Goal: Check status: Check status

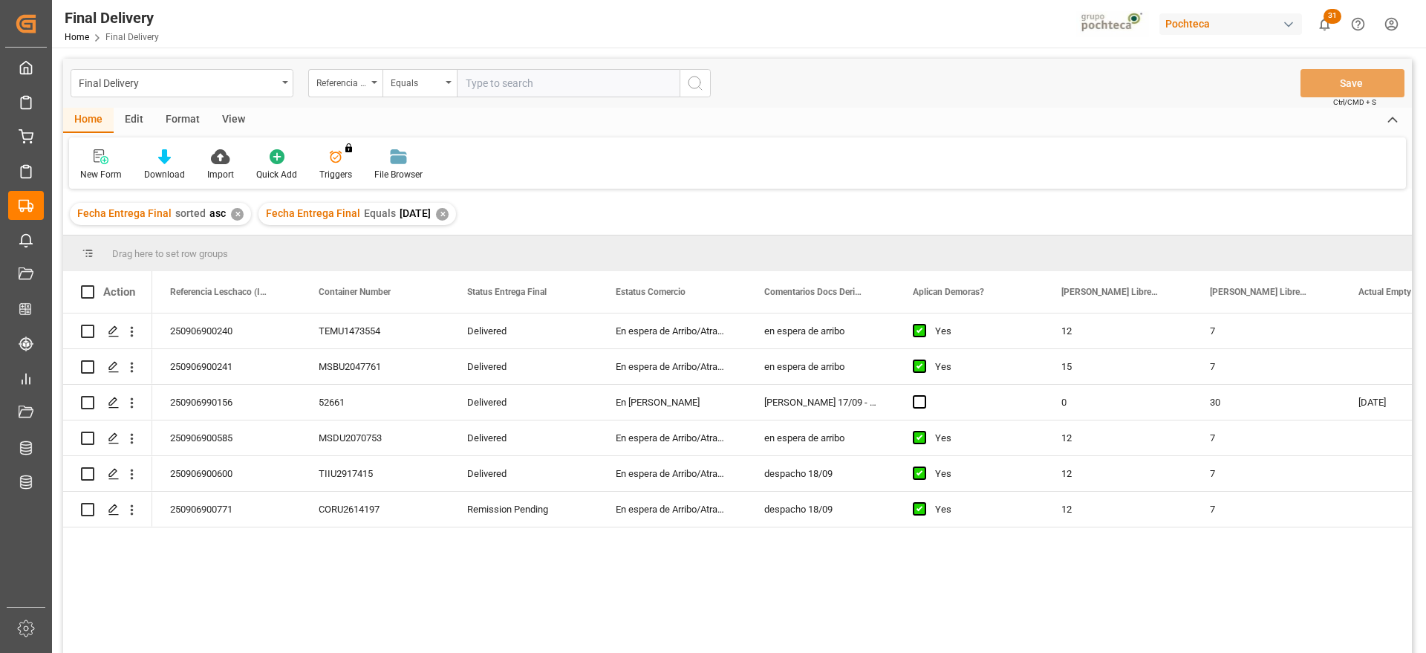
click at [448, 213] on div "✕" at bounding box center [442, 214] width 13 height 13
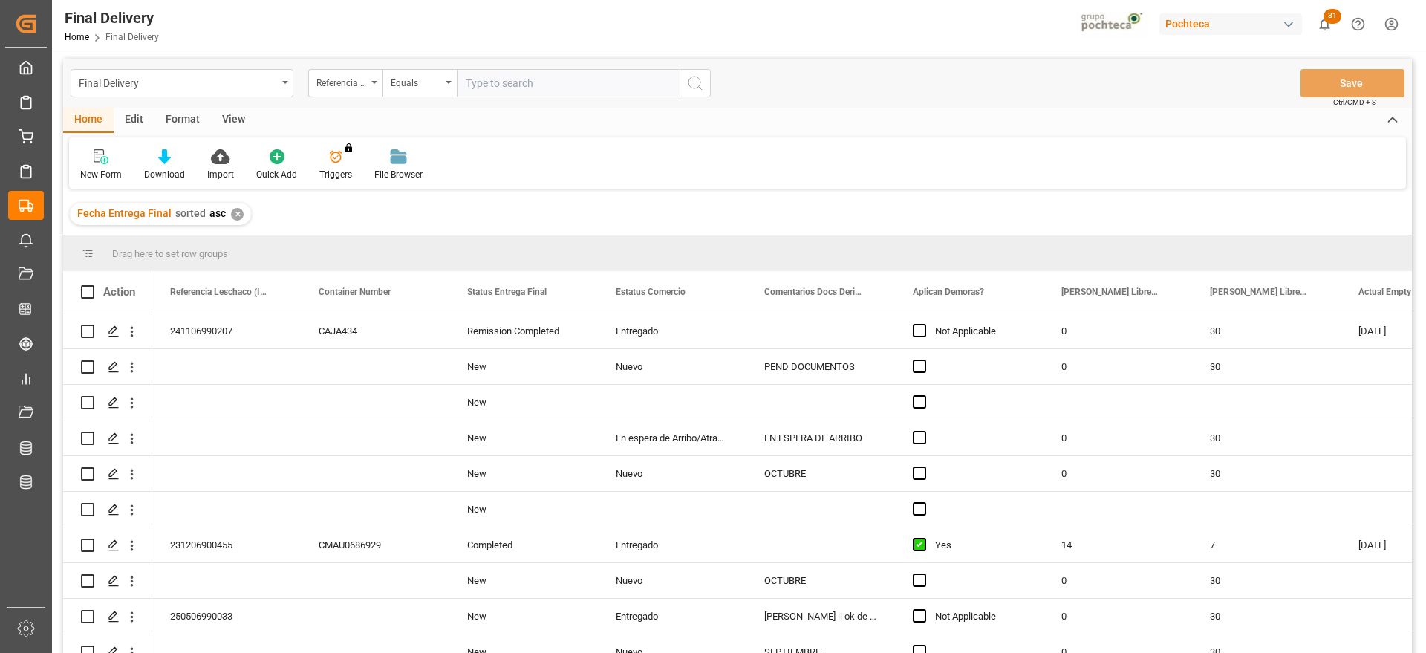
click at [234, 219] on div "✕" at bounding box center [237, 214] width 13 height 13
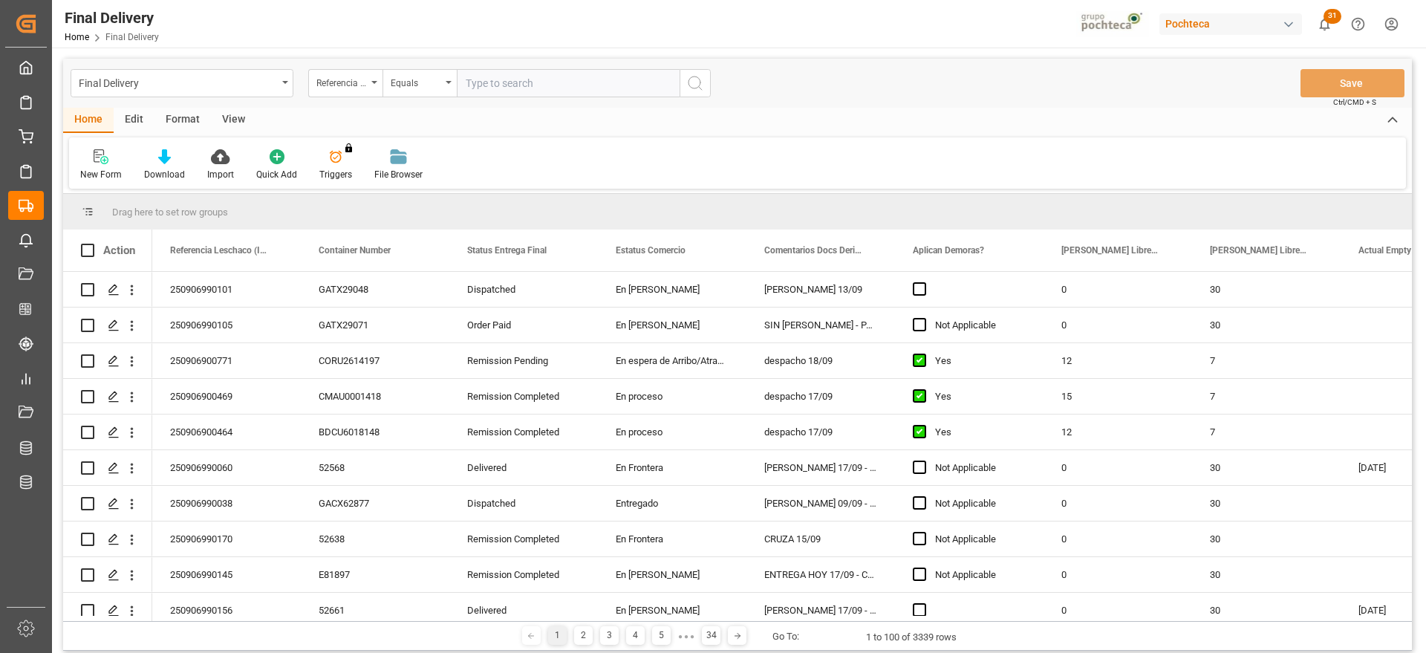
click at [506, 90] on input "text" at bounding box center [568, 83] width 223 height 28
paste input "250906900155"
type input "250906900155"
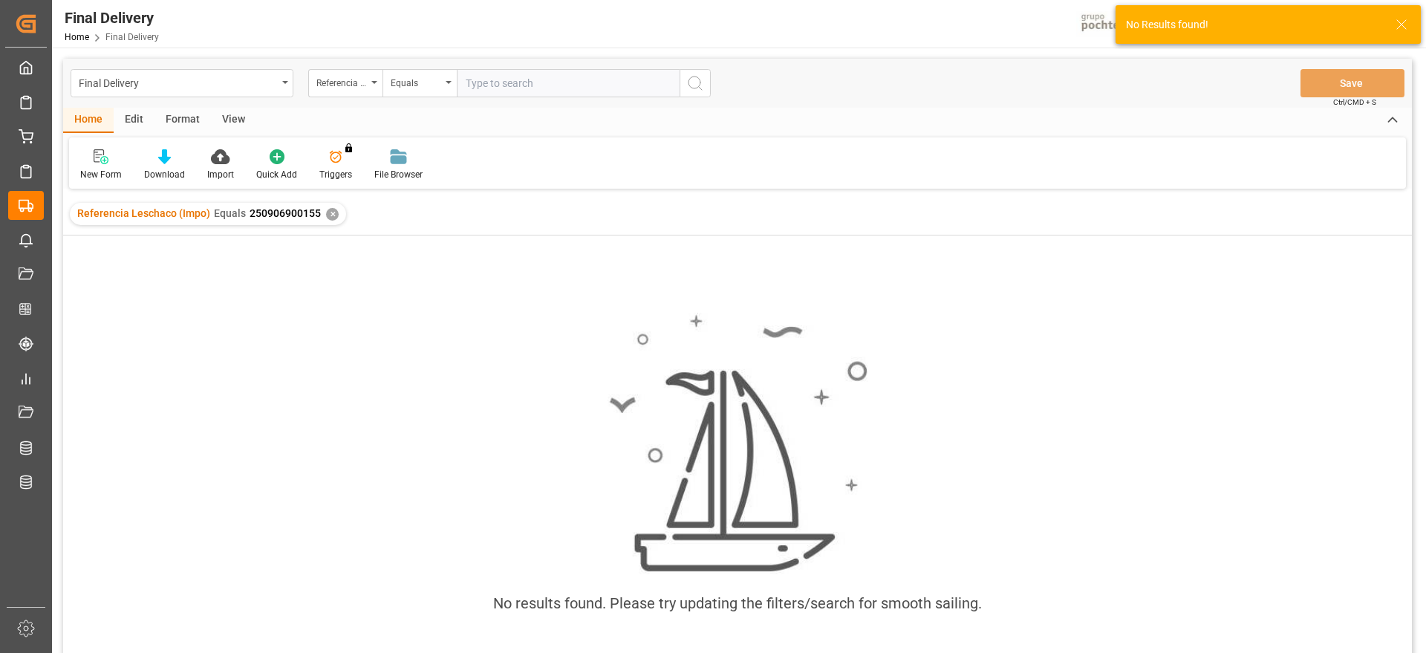
click at [328, 216] on div "✕" at bounding box center [332, 214] width 13 height 13
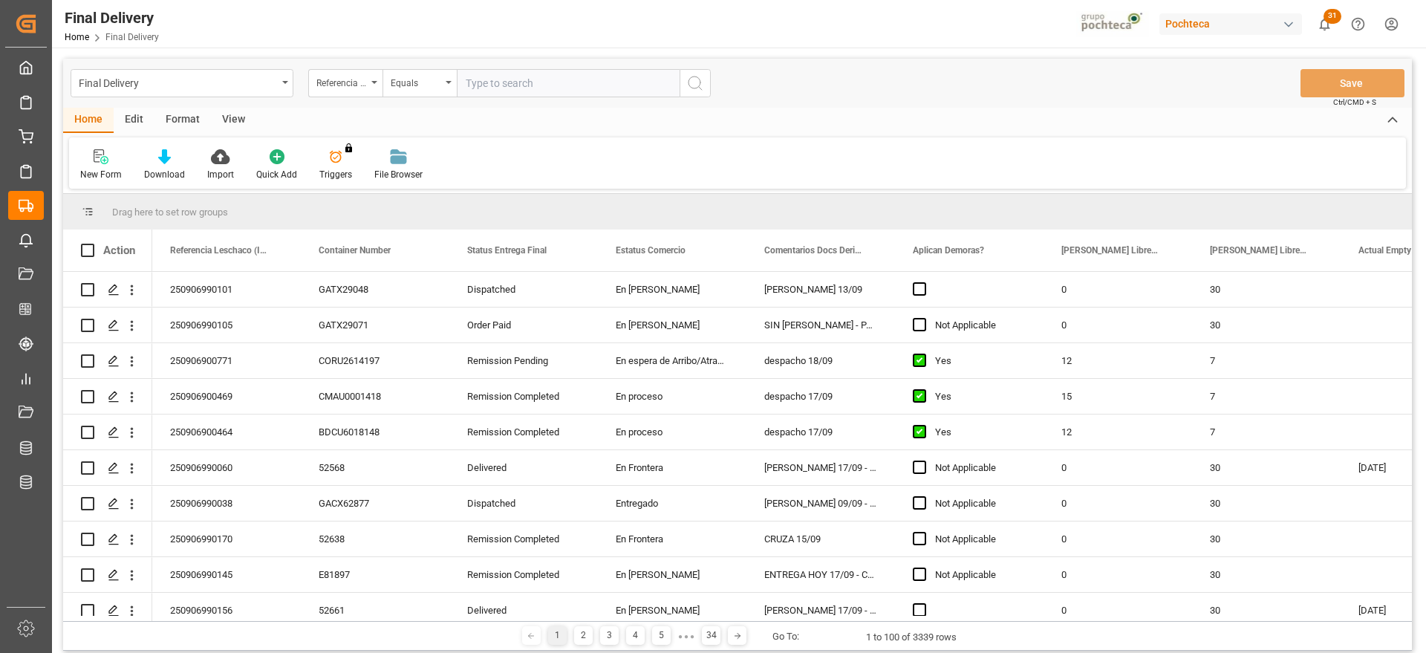
click at [525, 75] on input "text" at bounding box center [568, 83] width 223 height 28
paste input "250906900155"
type input "250906900155"
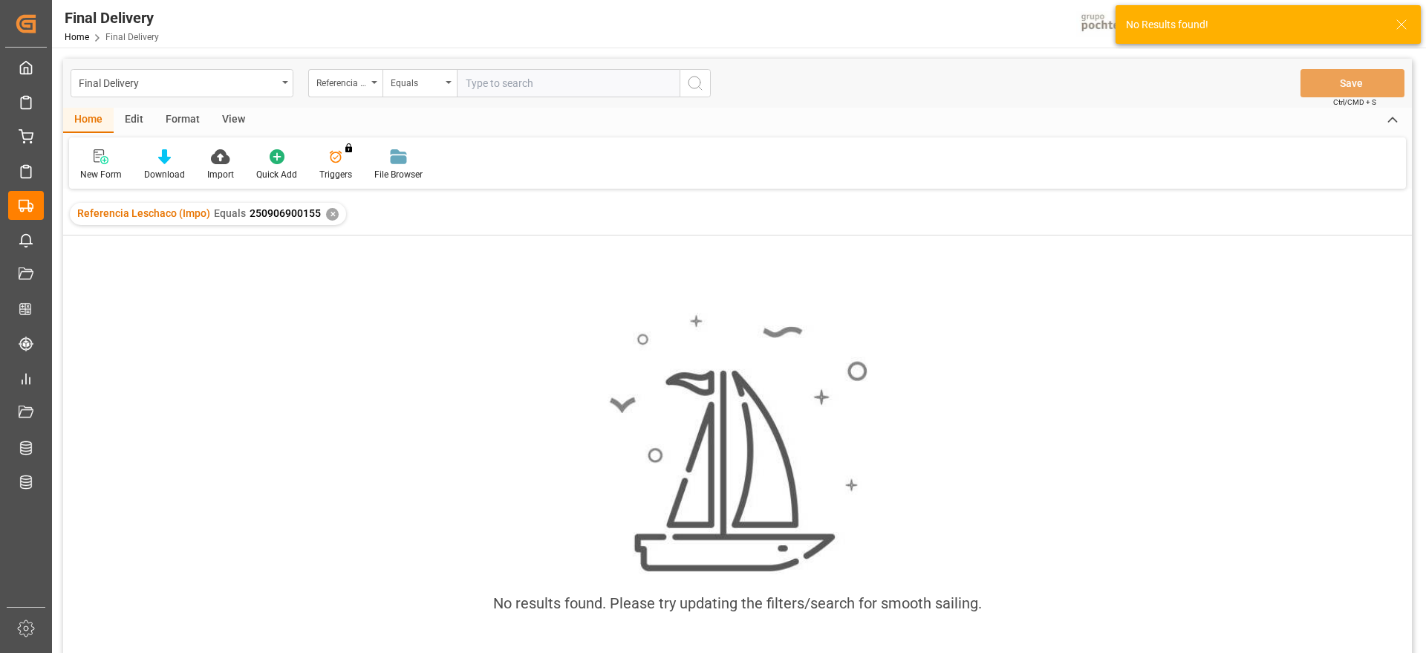
click at [326, 212] on div "✕" at bounding box center [332, 214] width 13 height 13
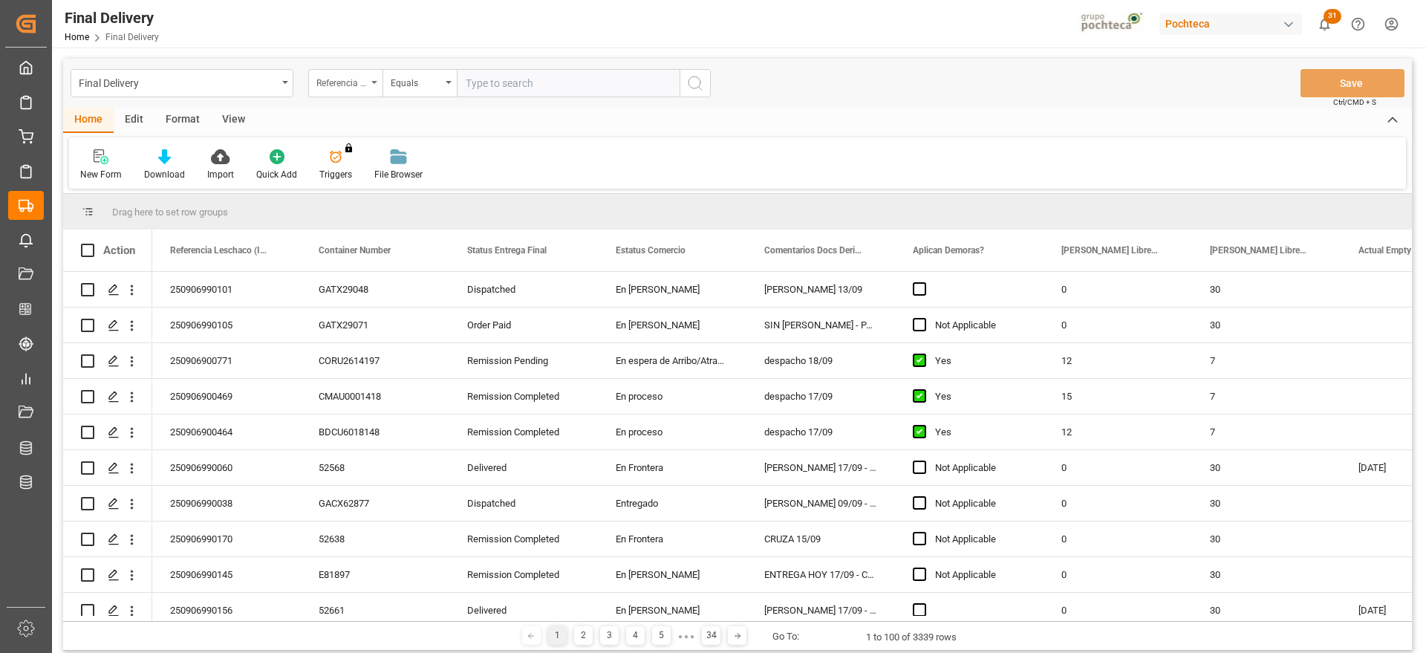
click at [324, 80] on div "Referencia Leschaco (Impo)" at bounding box center [341, 81] width 50 height 17
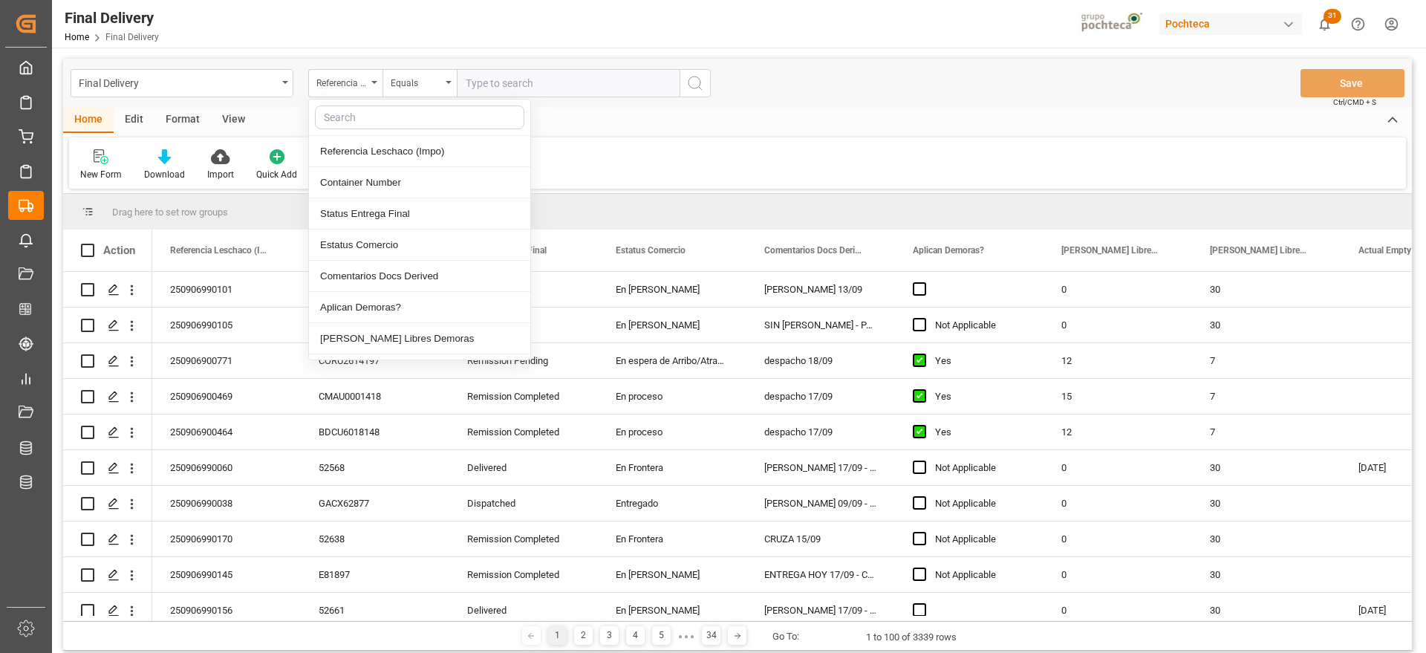
click at [375, 117] on input "text" at bounding box center [419, 117] width 209 height 24
type input "orde"
click at [397, 268] on div "Orden de compra" at bounding box center [419, 276] width 221 height 31
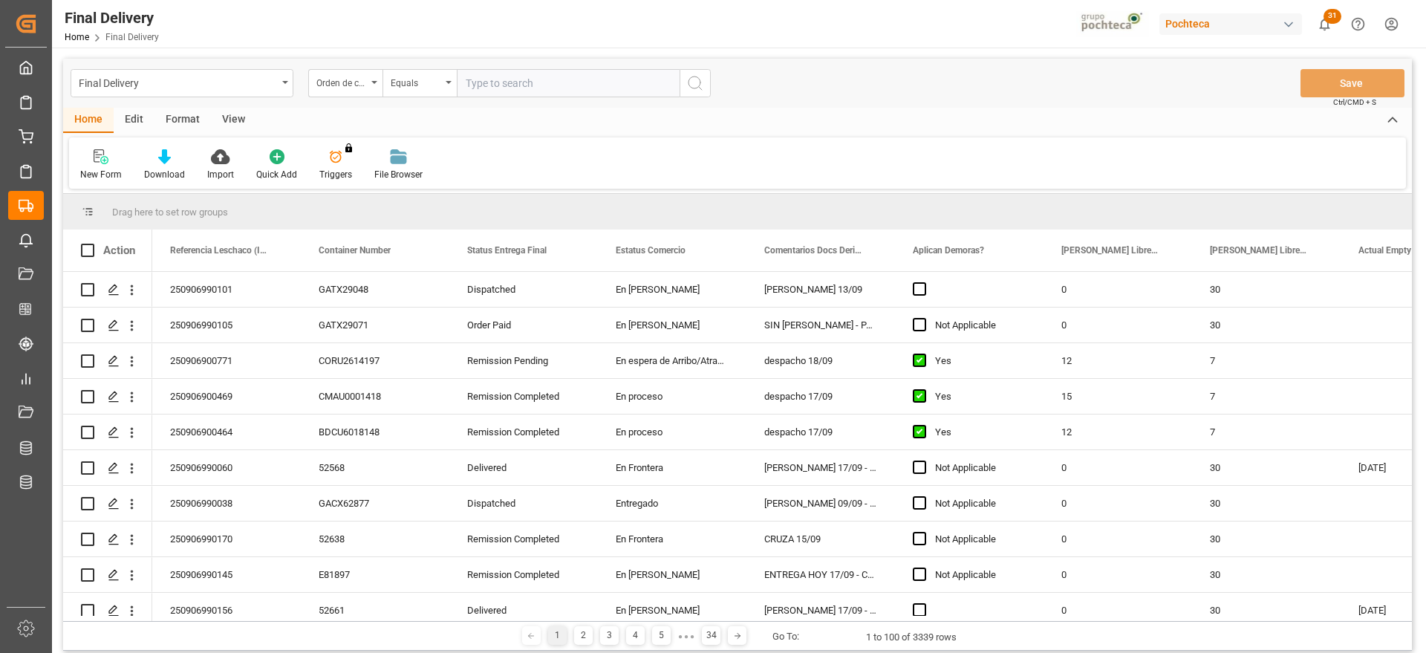
click at [492, 81] on input "text" at bounding box center [568, 83] width 223 height 28
paste input "5000306276"
type input "5000306276"
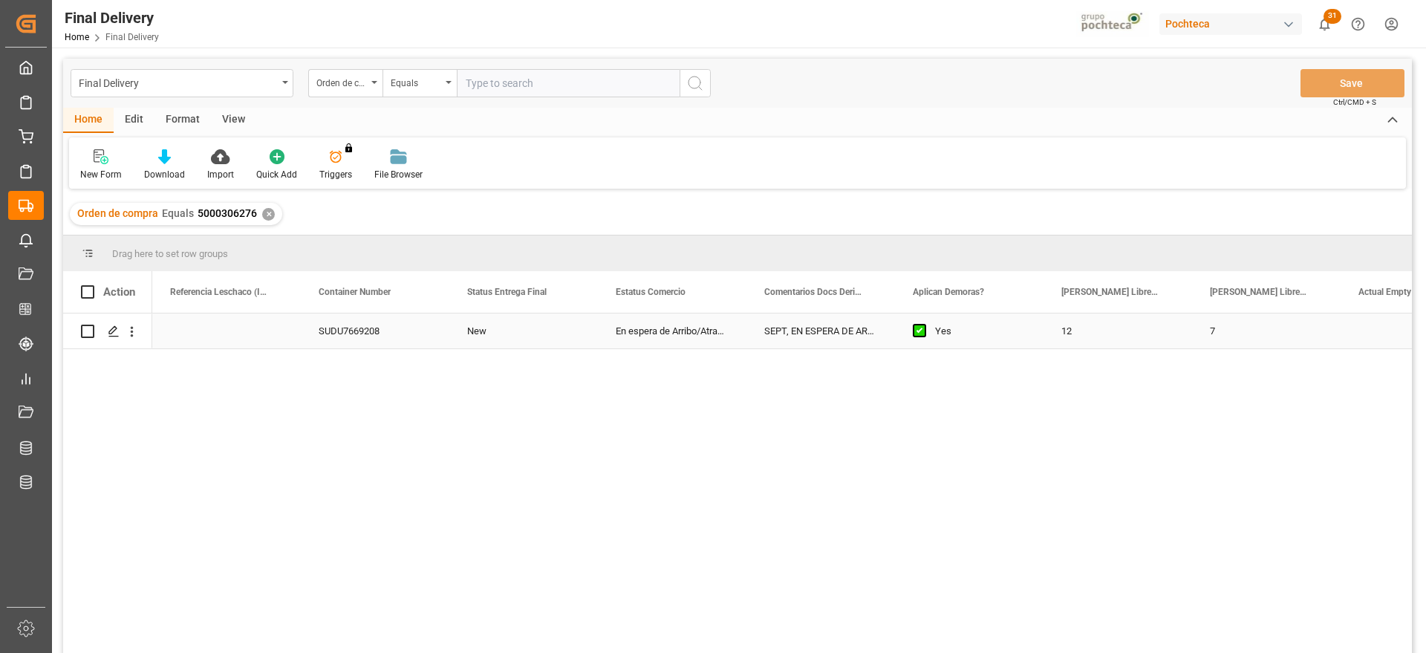
click at [531, 331] on div "New" at bounding box center [523, 330] width 148 height 35
click at [709, 321] on div "En espera de Arribo/Atraque" at bounding box center [672, 330] width 148 height 35
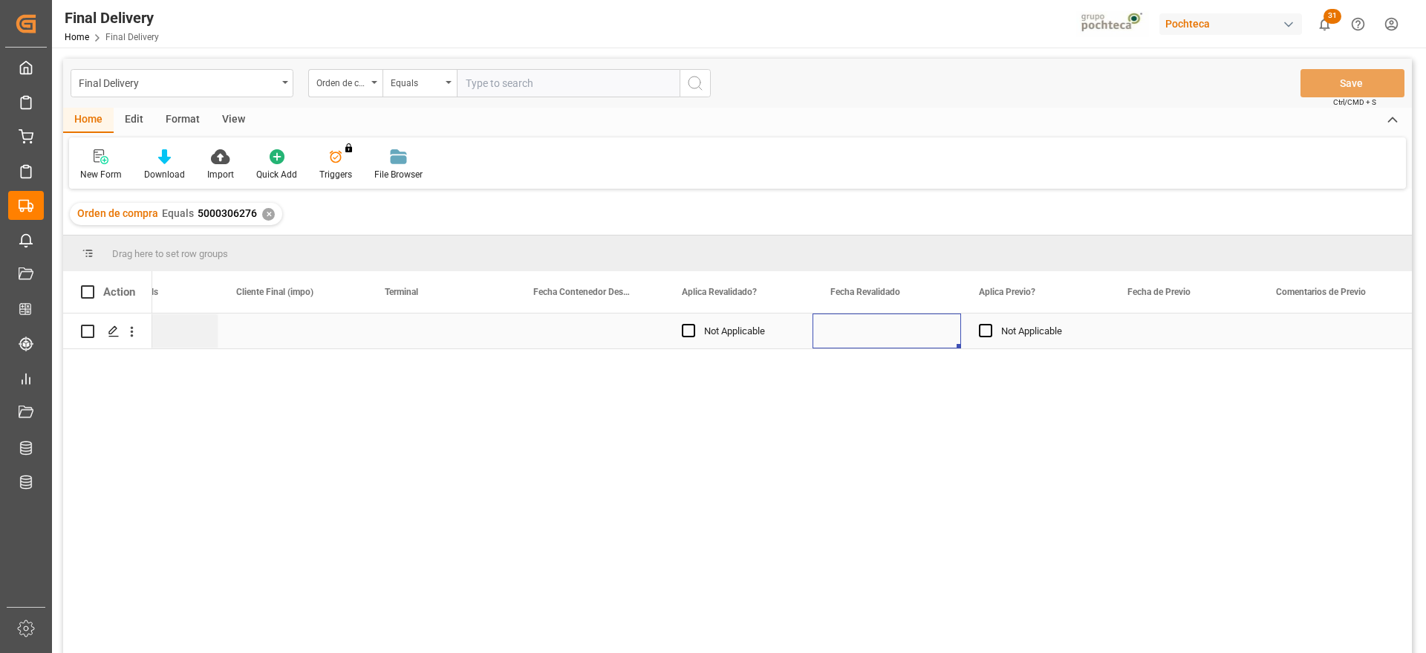
click at [933, 330] on div "Press SPACE to select this row." at bounding box center [886, 330] width 148 height 35
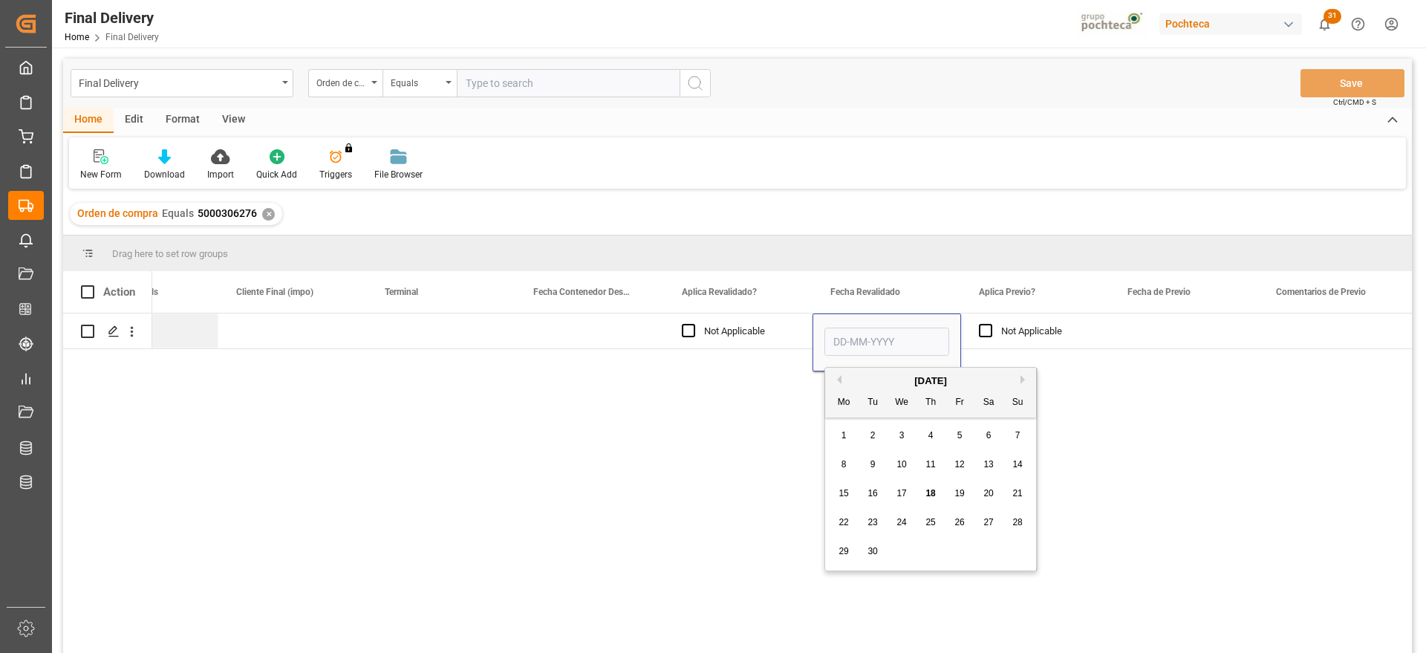
click at [930, 492] on span "18" at bounding box center [930, 493] width 10 height 10
type input "18-09-2025"
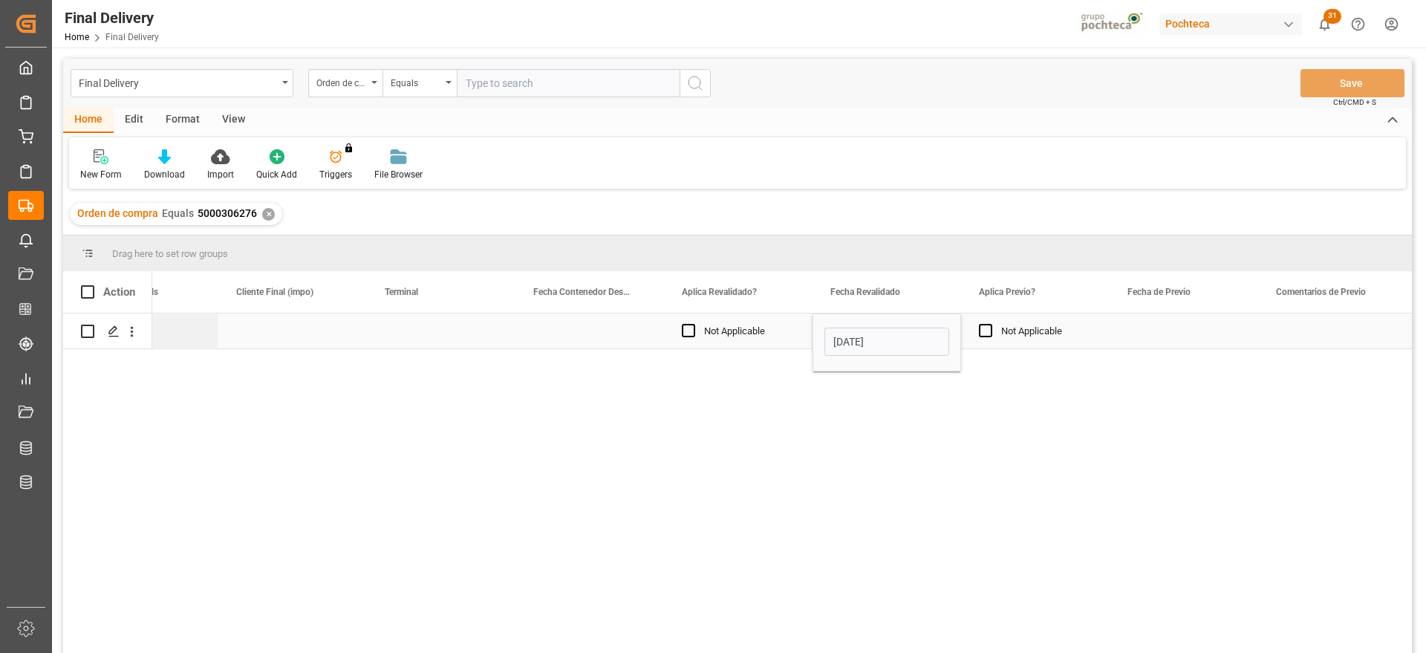
click at [1114, 325] on div "Press SPACE to select this row." at bounding box center [1183, 330] width 148 height 35
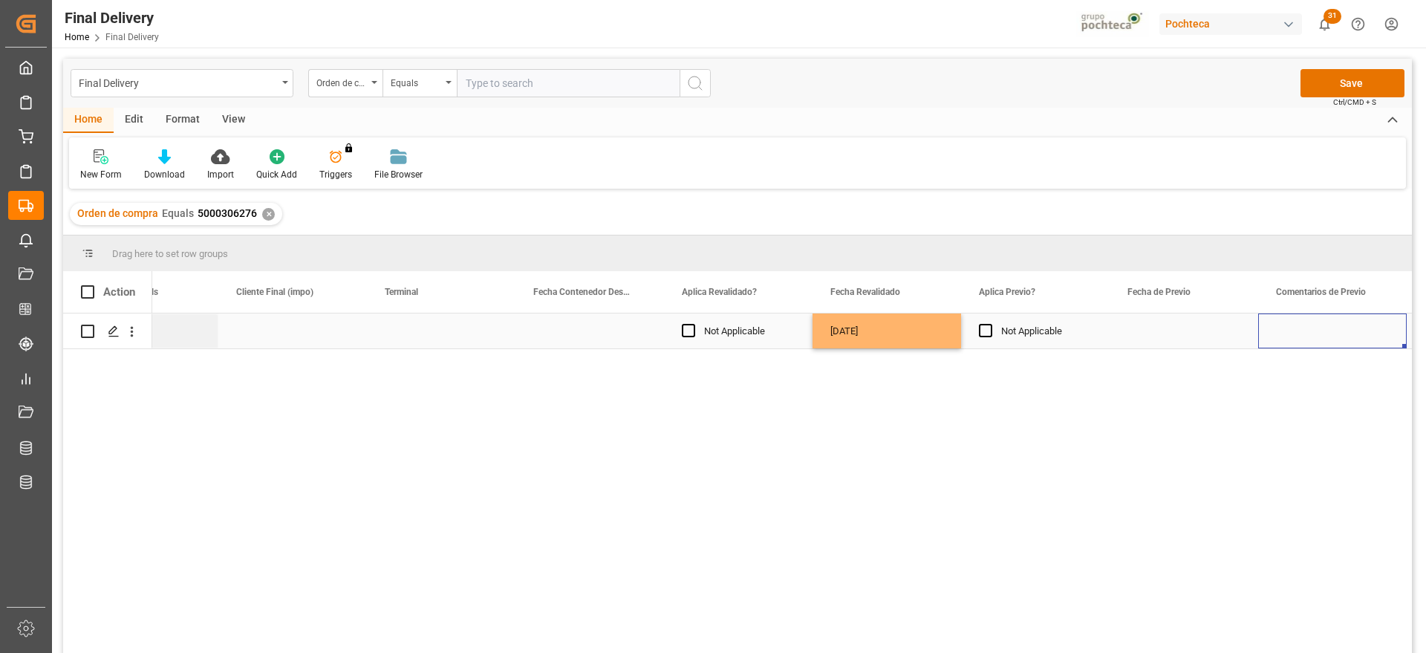
click at [1286, 329] on div "Press SPACE to select this row." at bounding box center [1332, 330] width 148 height 35
click at [1199, 321] on div "Press SPACE to select this row." at bounding box center [1183, 330] width 148 height 35
click at [1360, 71] on button "Save" at bounding box center [1352, 83] width 104 height 28
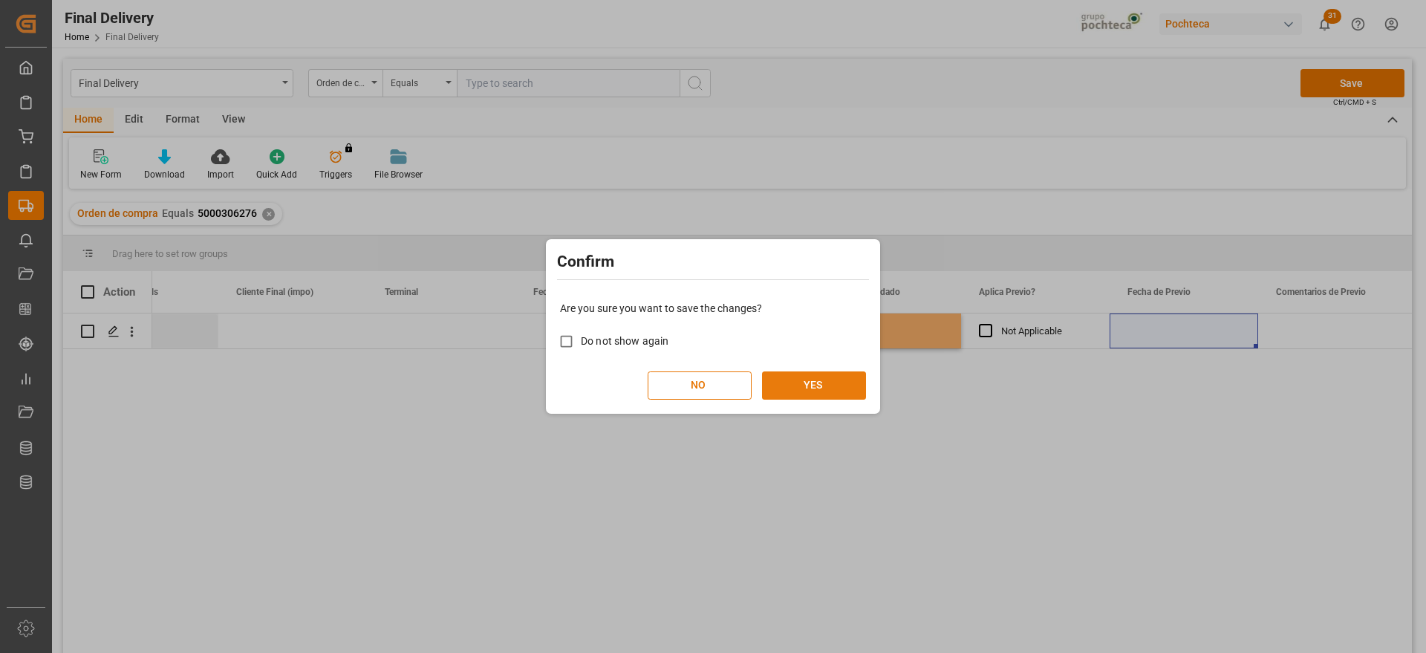
click at [832, 381] on button "YES" at bounding box center [814, 385] width 104 height 28
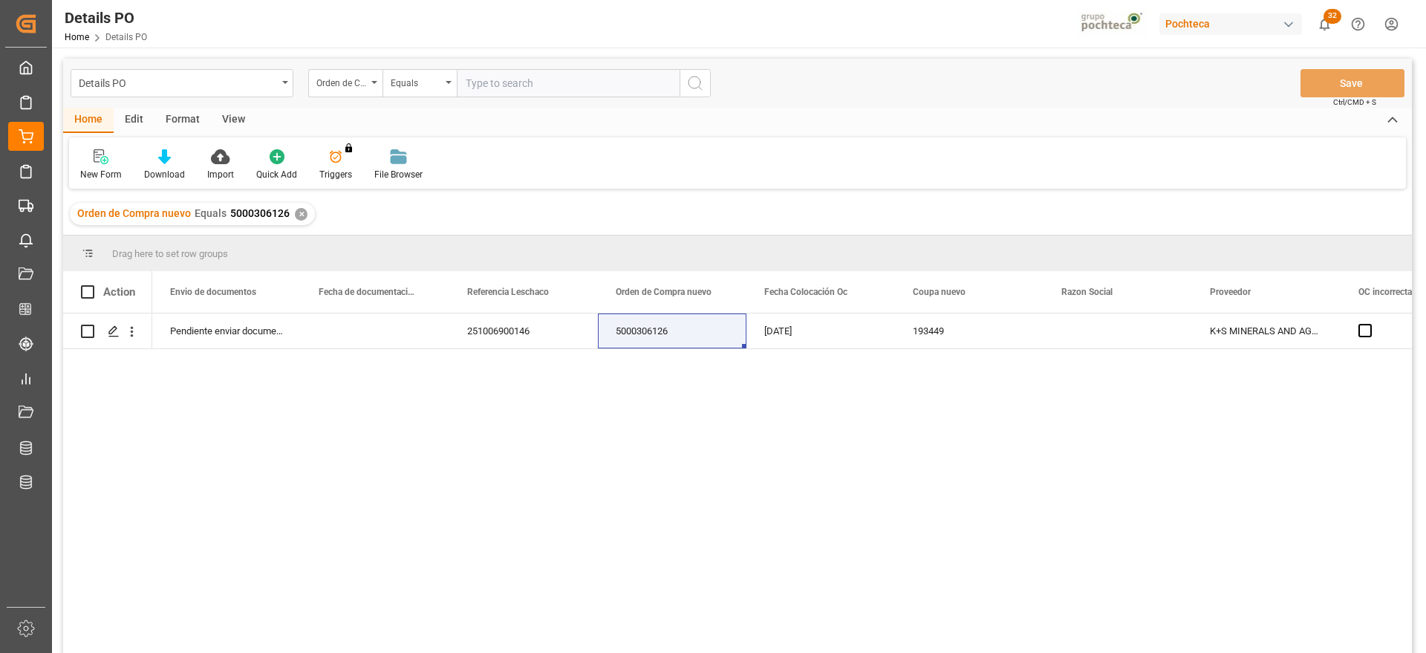
scroll to position [0, 1039]
click at [298, 209] on div "✕" at bounding box center [301, 214] width 13 height 13
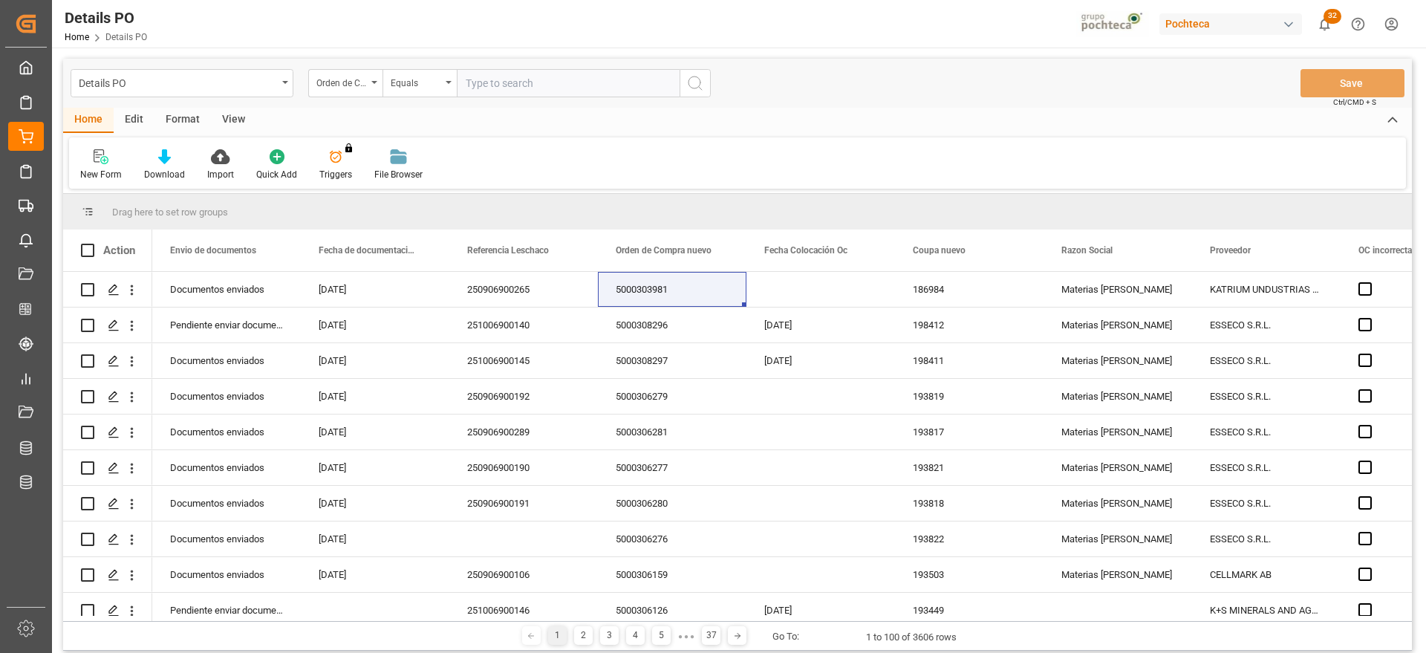
click at [509, 85] on input "text" at bounding box center [568, 83] width 223 height 28
paste input "5000306276"
type input "5000306276"
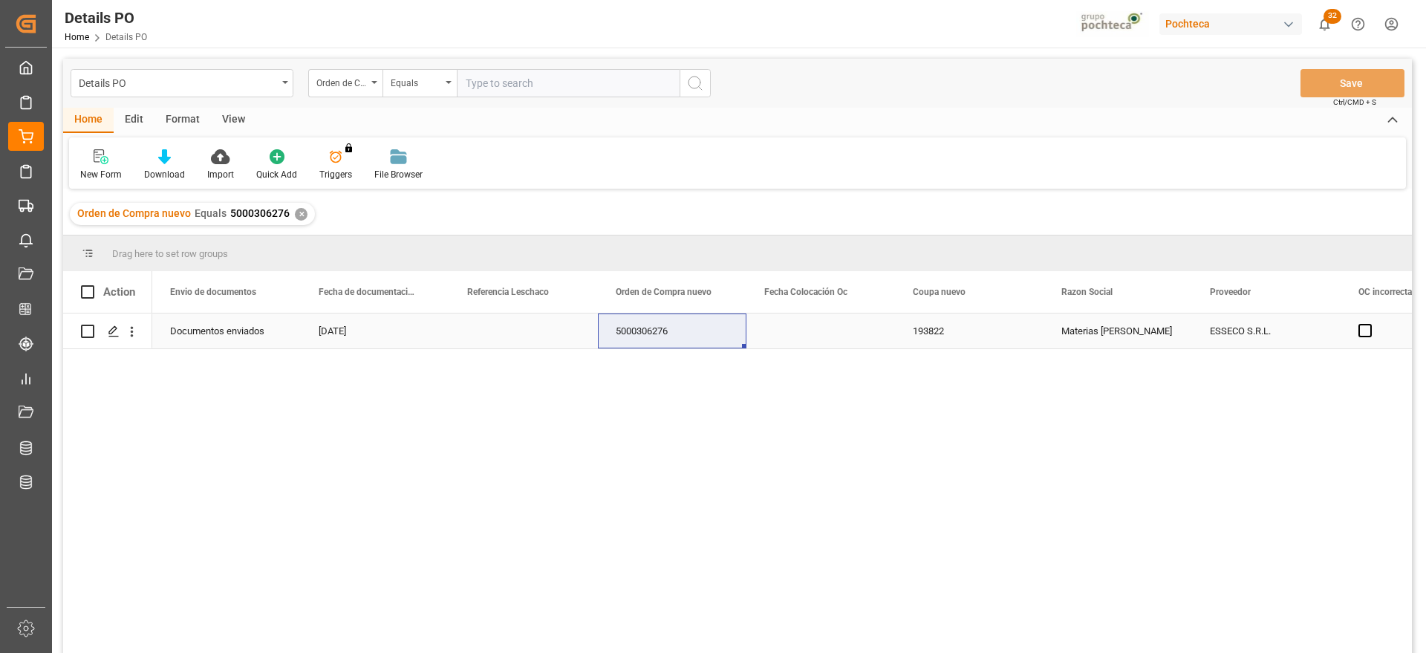
click at [501, 331] on div "Press SPACE to select this row." at bounding box center [523, 330] width 148 height 35
click at [511, 341] on input "Press SPACE to select this row." at bounding box center [523, 339] width 125 height 28
paste input "250906900155"
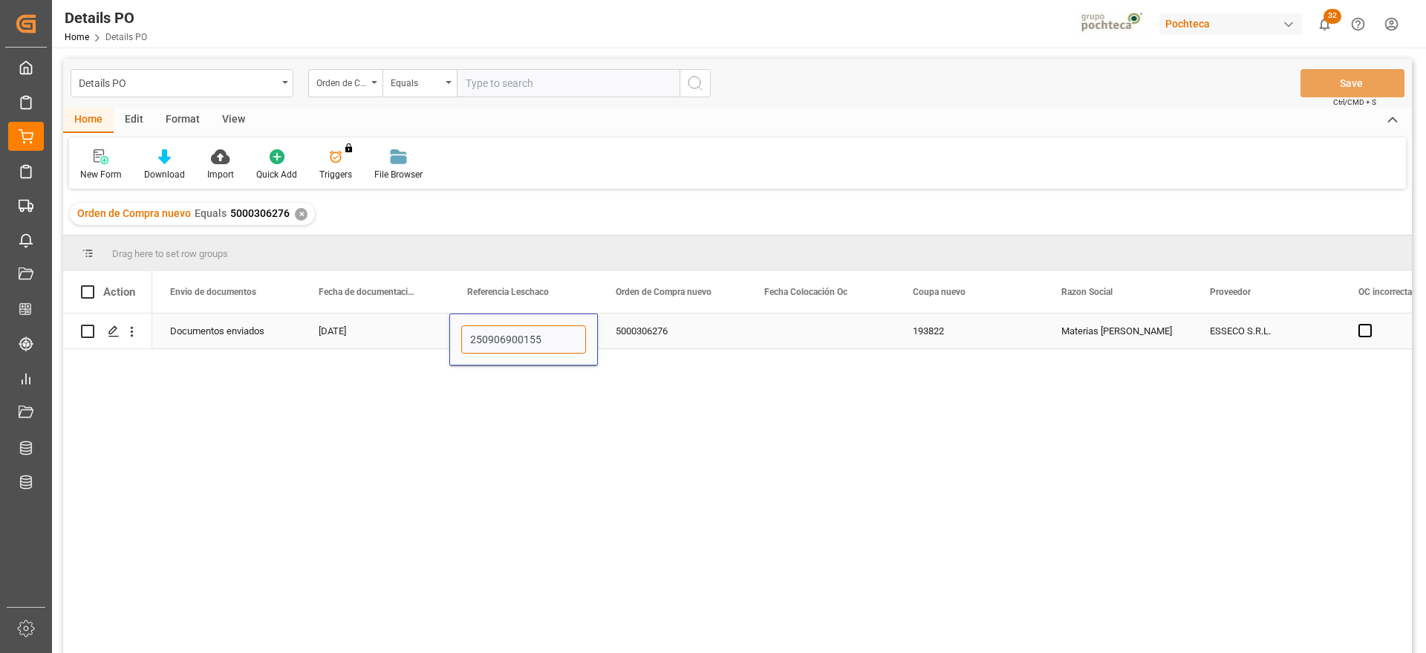
type input "250906900155"
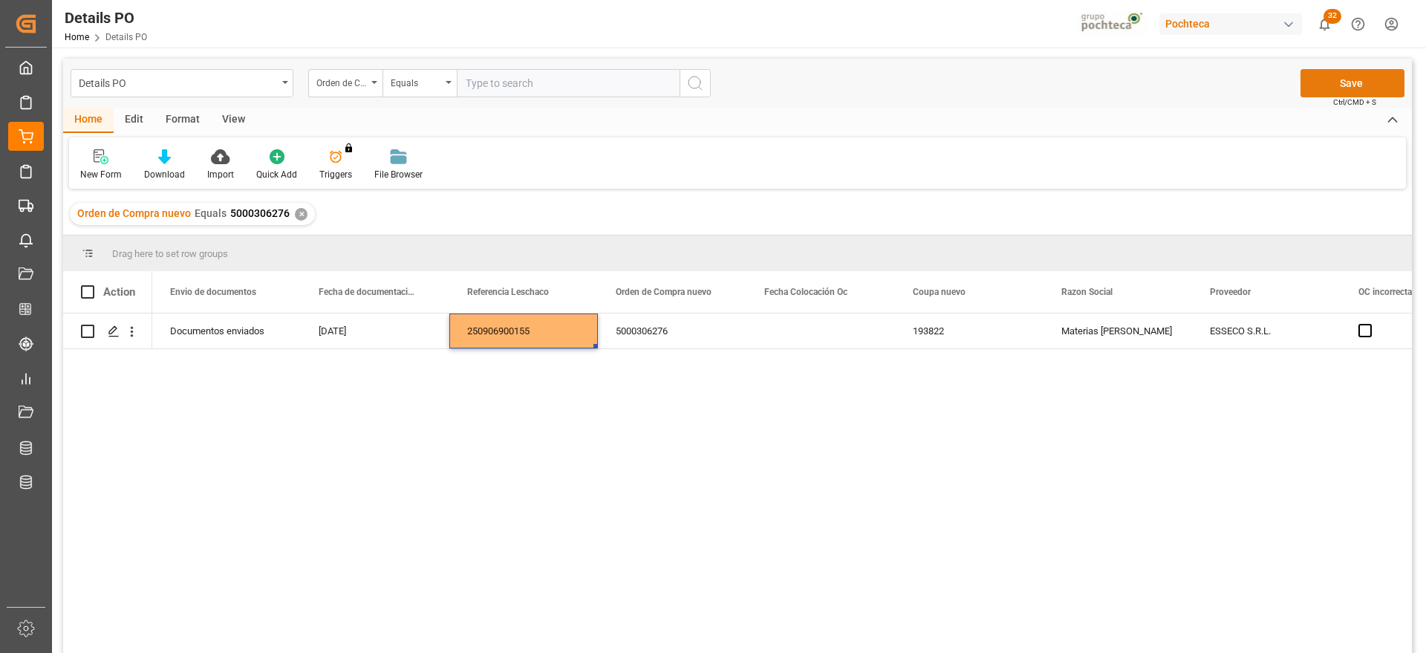
click at [1371, 74] on button "Save" at bounding box center [1352, 83] width 104 height 28
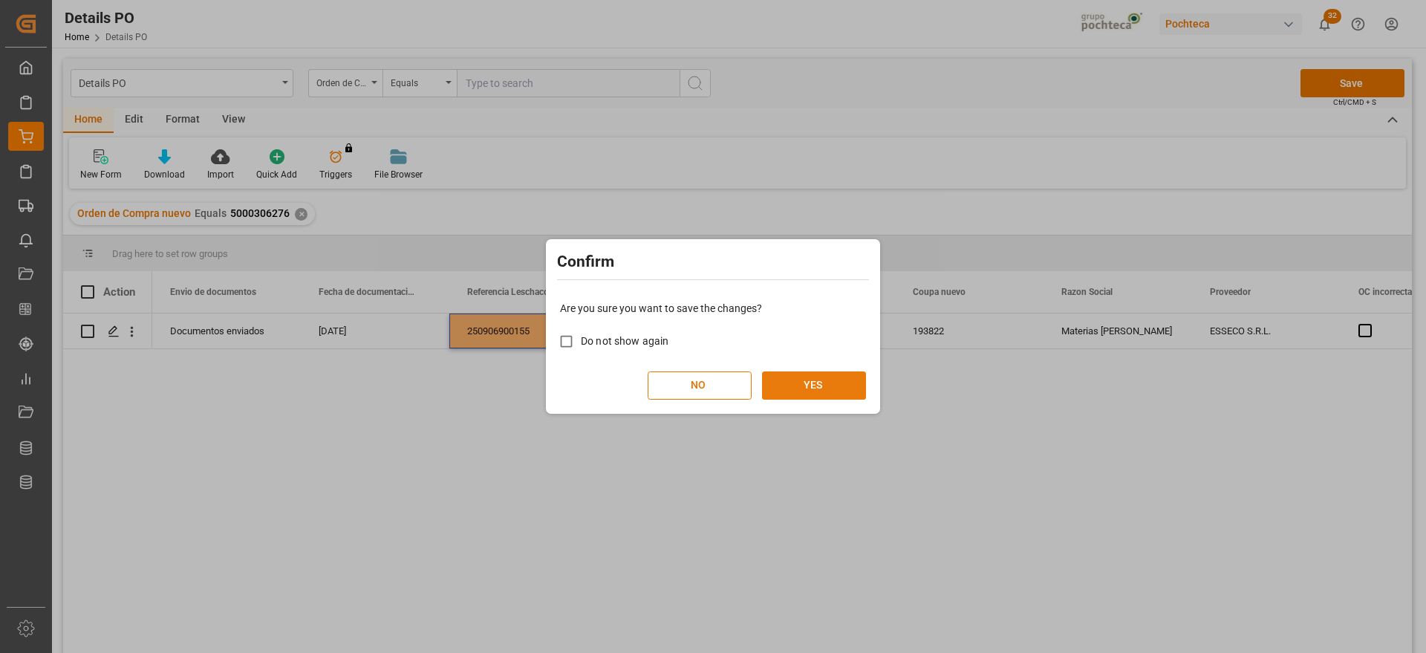
click at [797, 388] on button "YES" at bounding box center [814, 385] width 104 height 28
